Goal: Contribute content

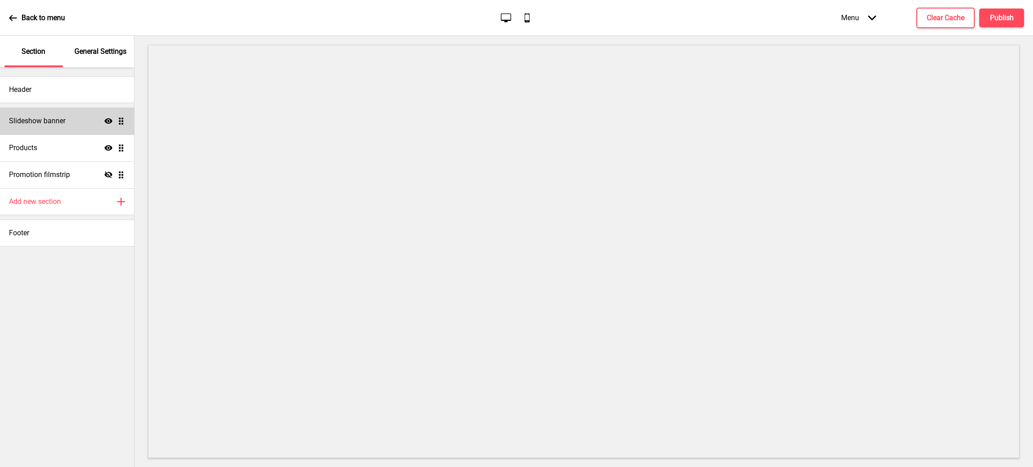
click at [61, 125] on h4 "Slideshow banner" at bounding box center [37, 121] width 56 height 10
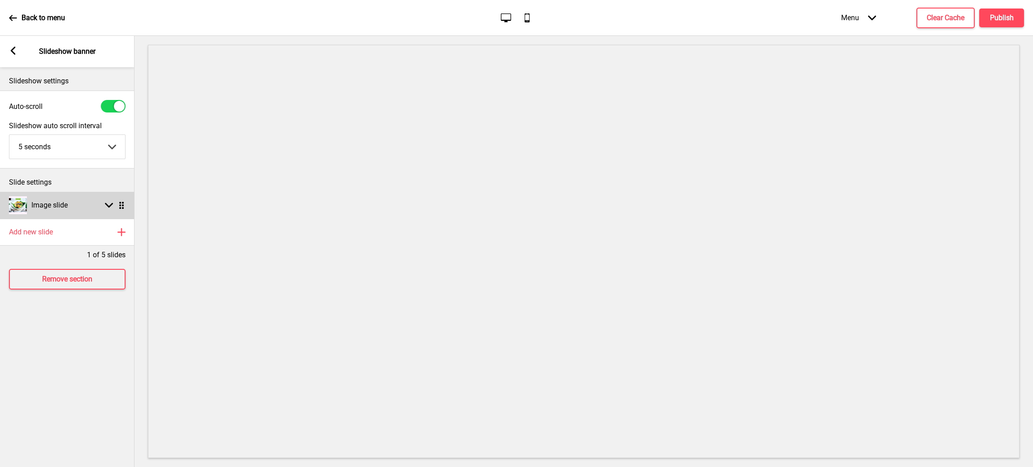
click at [109, 205] on rect at bounding box center [109, 205] width 8 height 8
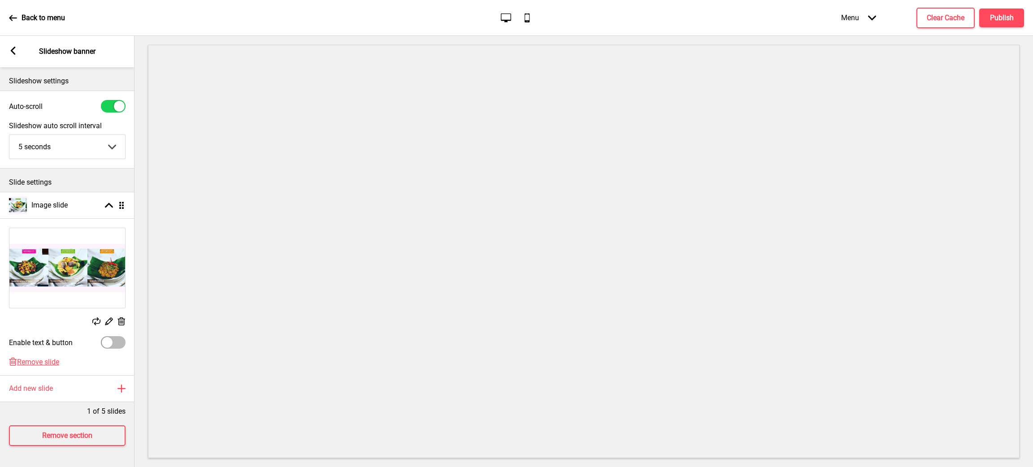
click at [122, 320] on rect at bounding box center [121, 321] width 9 height 9
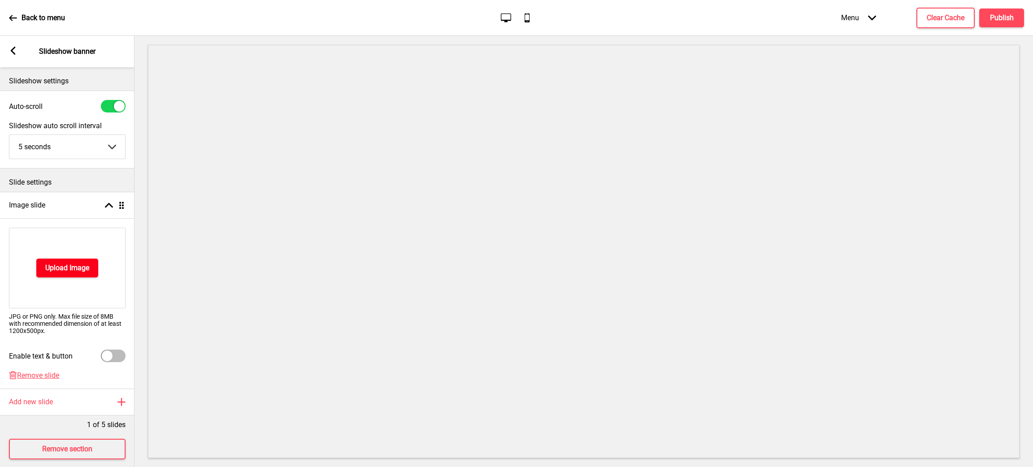
click at [88, 273] on h4 "Upload Image" at bounding box center [67, 268] width 44 height 10
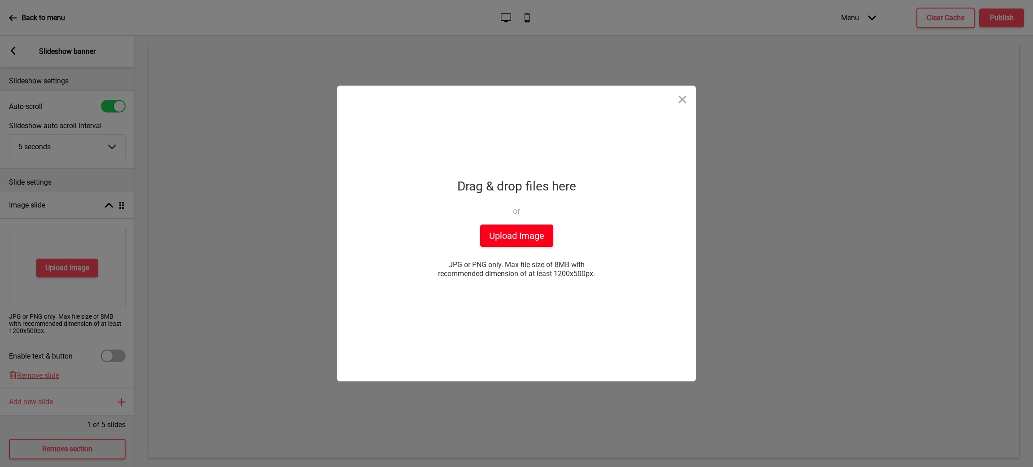
click at [495, 233] on button "Upload Image" at bounding box center [516, 236] width 73 height 22
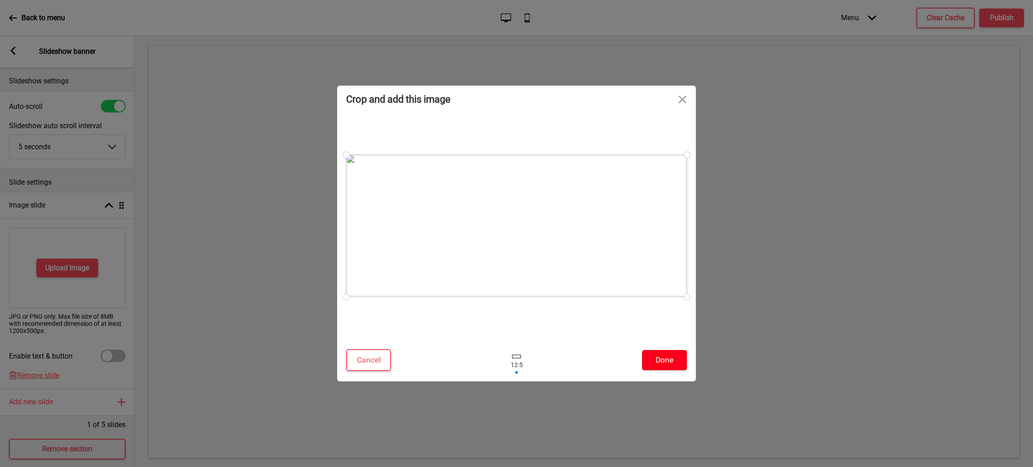
click at [668, 360] on button "Done" at bounding box center [664, 360] width 45 height 20
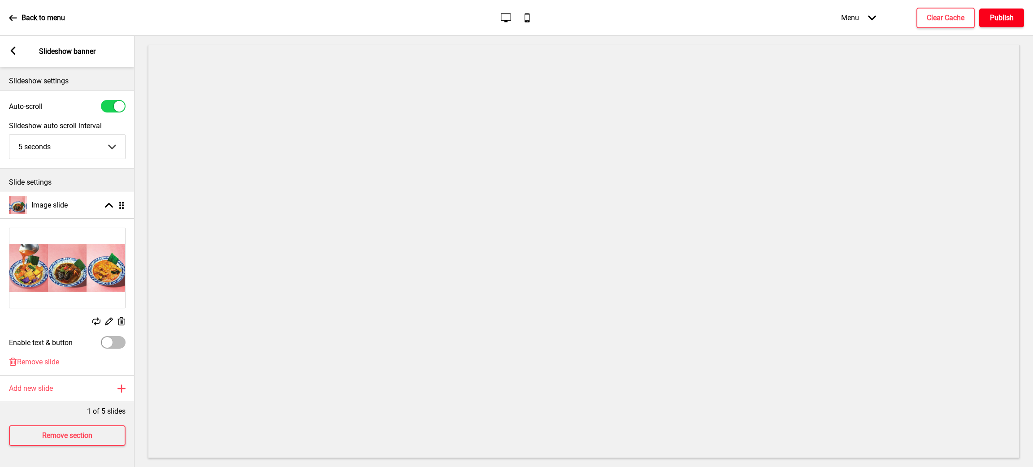
click at [1002, 16] on h4 "Publish" at bounding box center [1002, 18] width 24 height 10
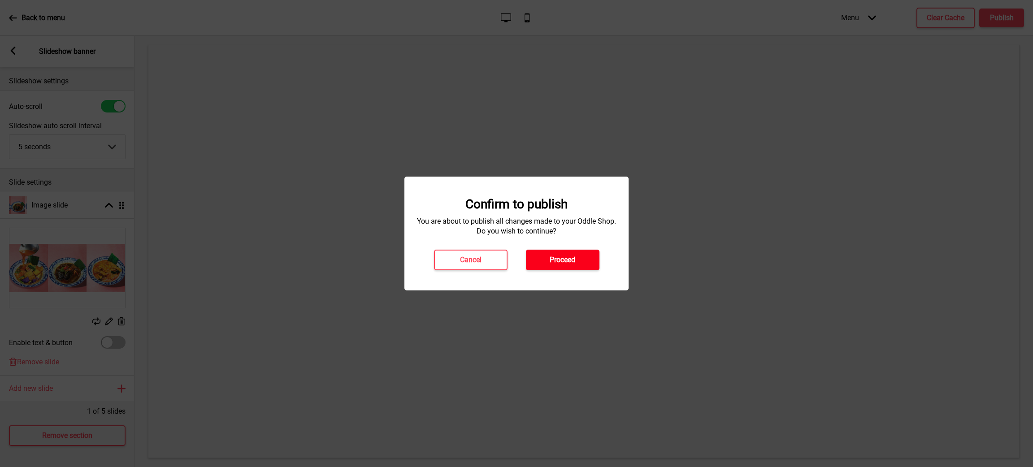
click at [546, 268] on button "Proceed" at bounding box center [563, 260] width 74 height 21
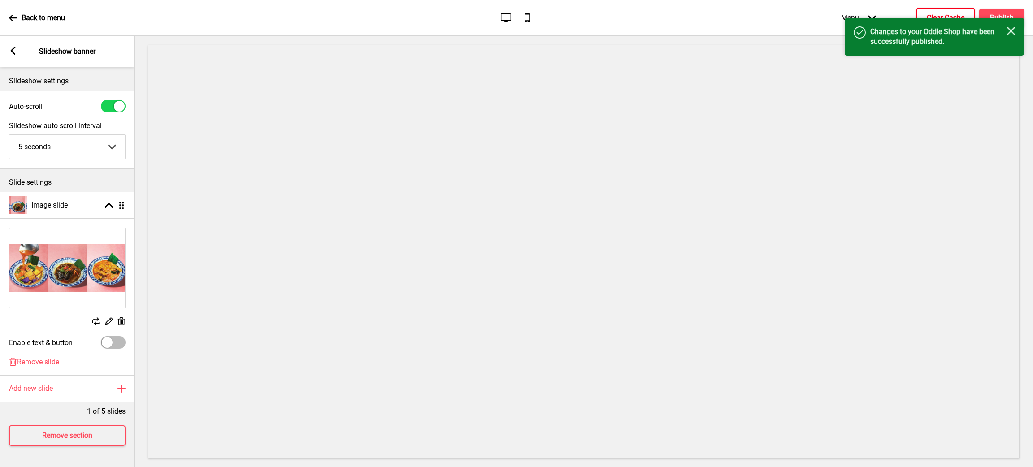
click at [937, 13] on h4 "Clear Cache" at bounding box center [946, 18] width 38 height 10
